Goal: Task Accomplishment & Management: Use online tool/utility

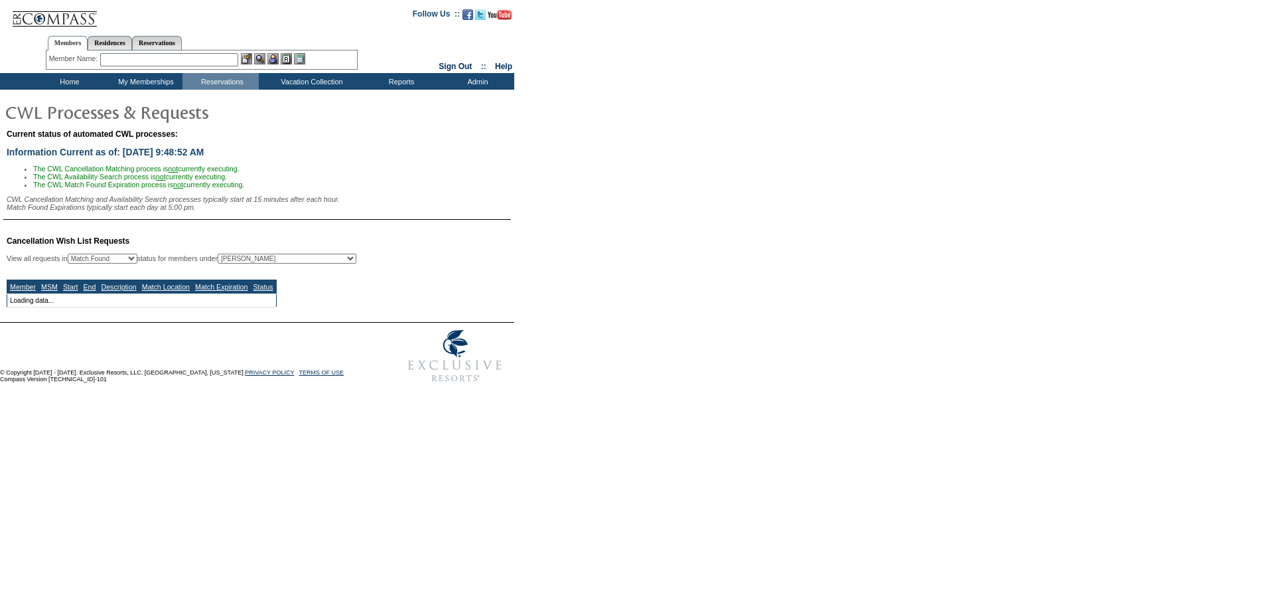
select select "50"
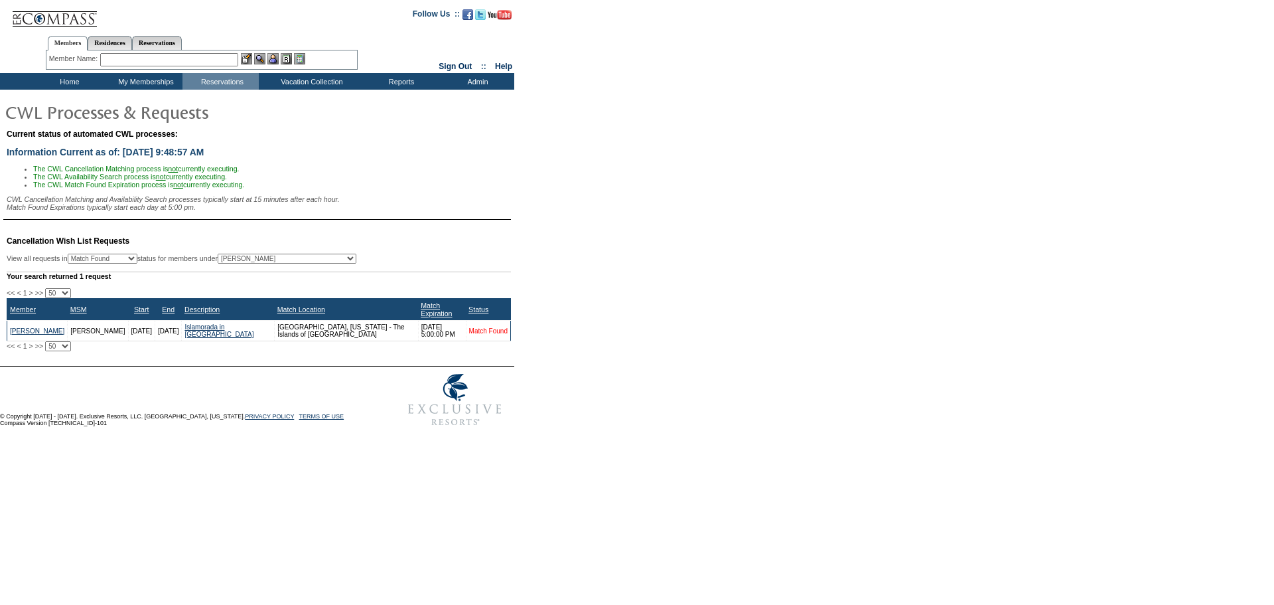
click at [482, 334] on link "Match Found" at bounding box center [488, 330] width 38 height 7
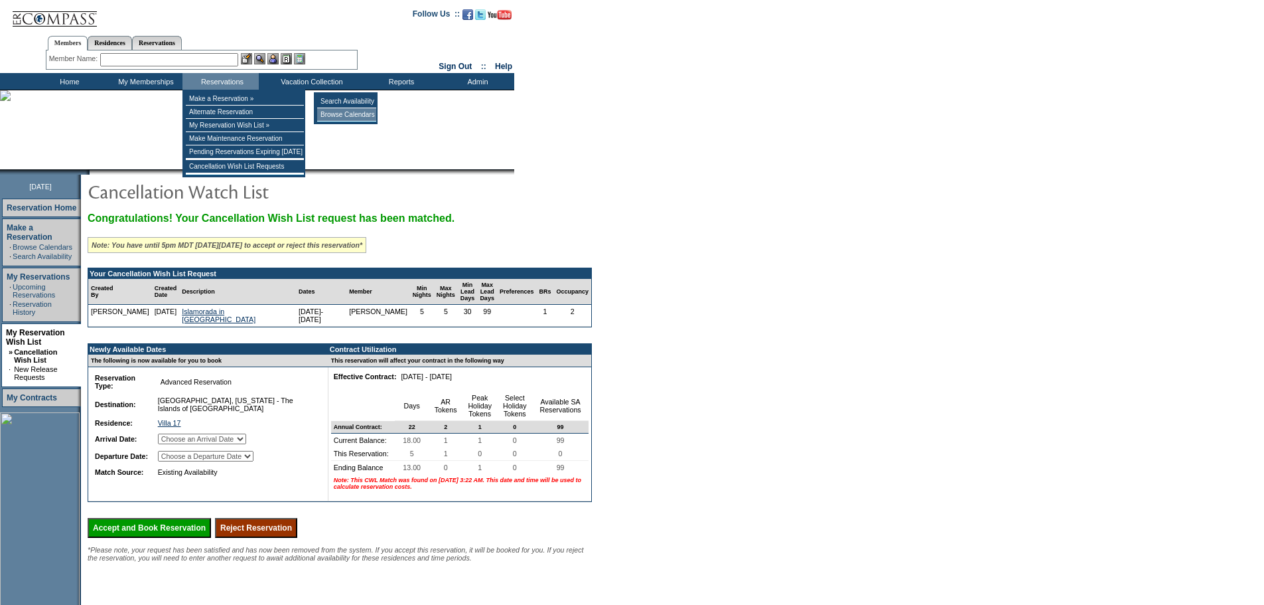
click at [333, 115] on td "Browse Calendars" at bounding box center [346, 114] width 59 height 13
